Goal: Task Accomplishment & Management: Use online tool/utility

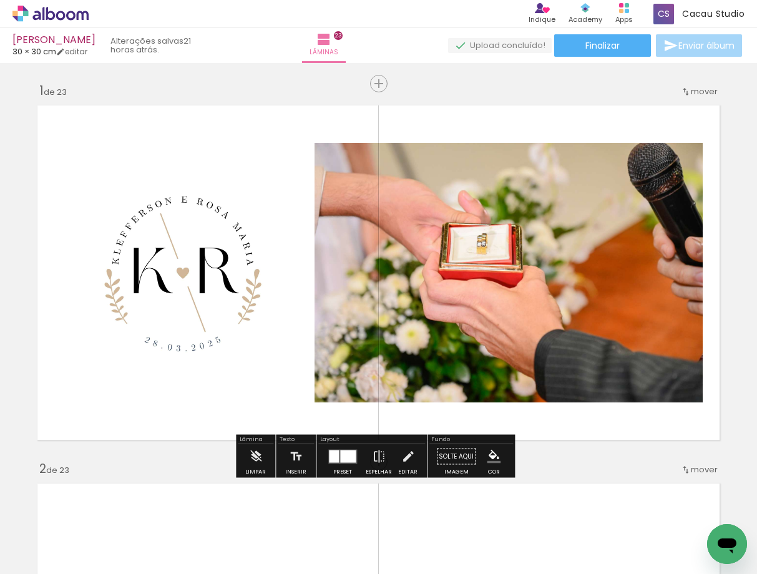
scroll to position [0, 3543]
